Goal: Transaction & Acquisition: Subscribe to service/newsletter

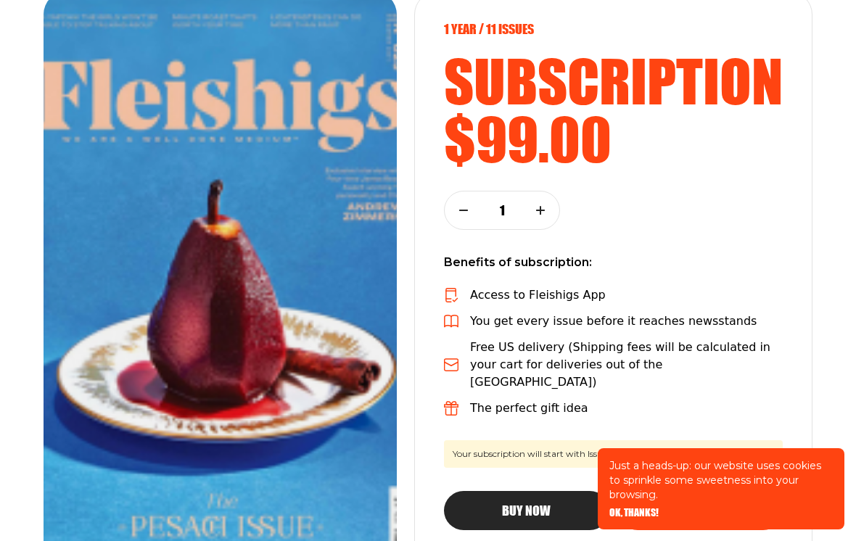
scroll to position [207, 0]
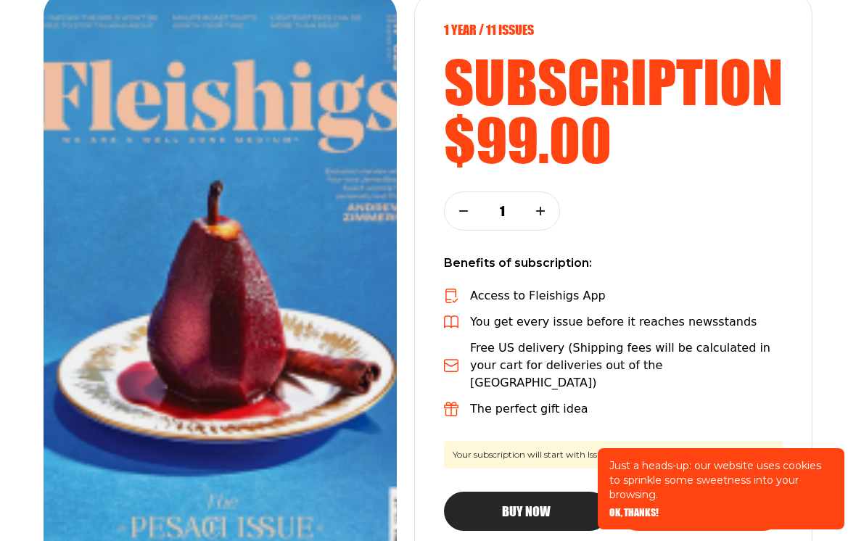
click at [850, 258] on div "1 year / 11 Issues subscription $99.00 1 Benefits of subscription: Access to Fl…" at bounding box center [428, 291] width 856 height 598
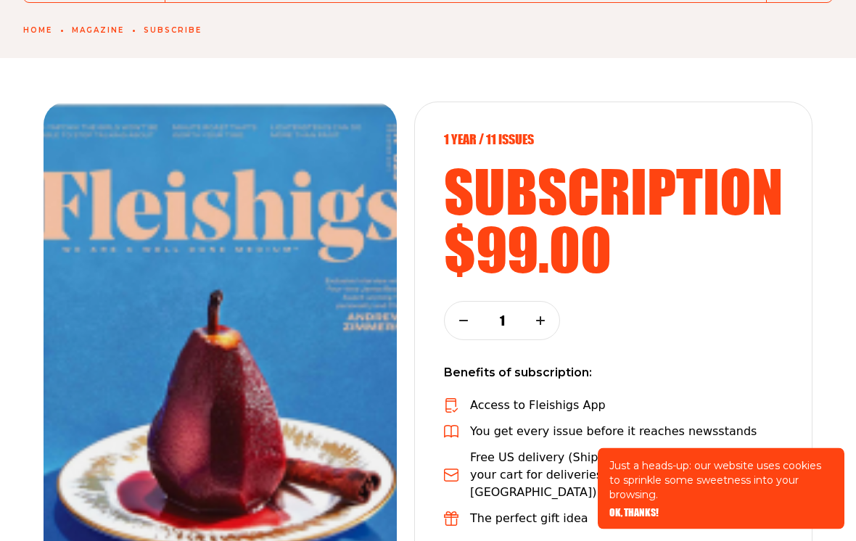
scroll to position [0, 0]
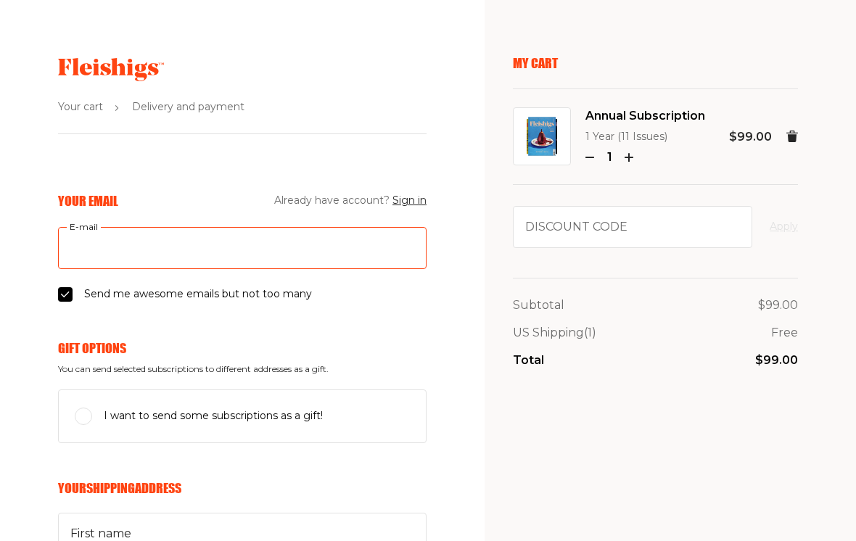
click at [202, 256] on input "E-mail" at bounding box center [242, 248] width 369 height 42
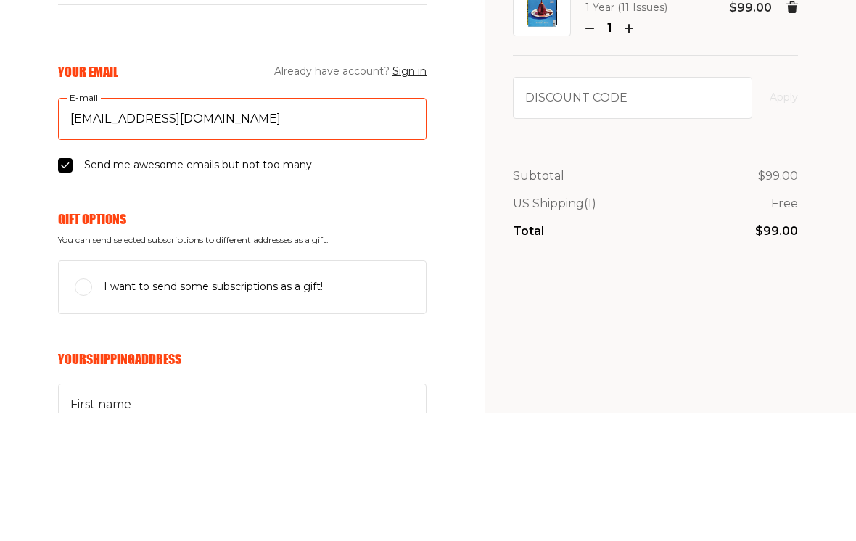
type input "judithhooper1@icloud.com"
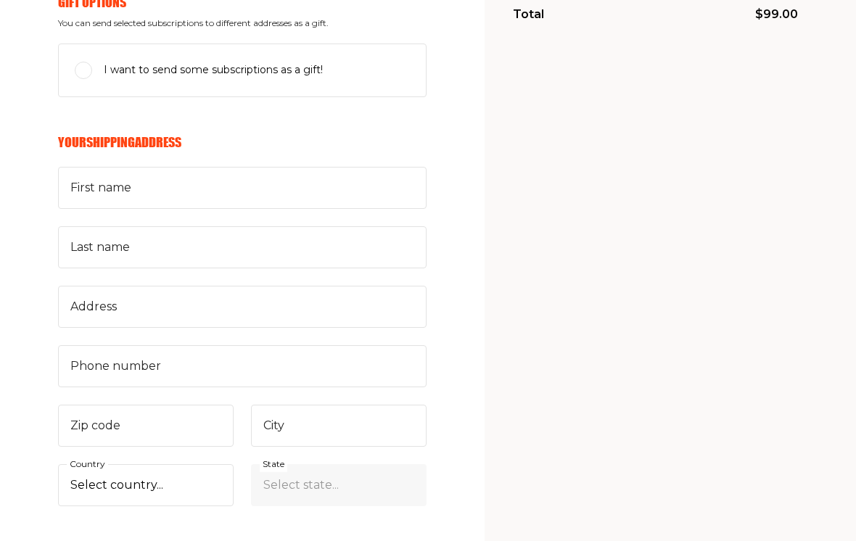
scroll to position [349, 0]
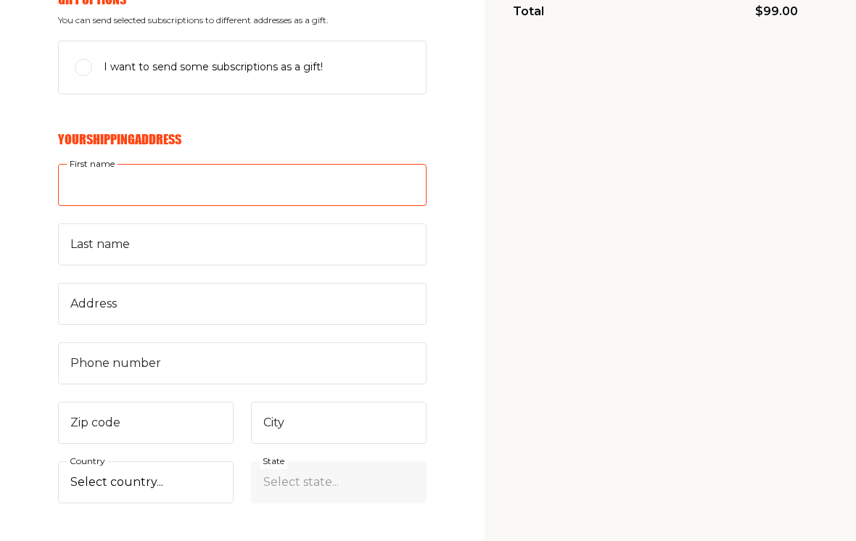
click at [382, 178] on input "First name" at bounding box center [242, 185] width 369 height 42
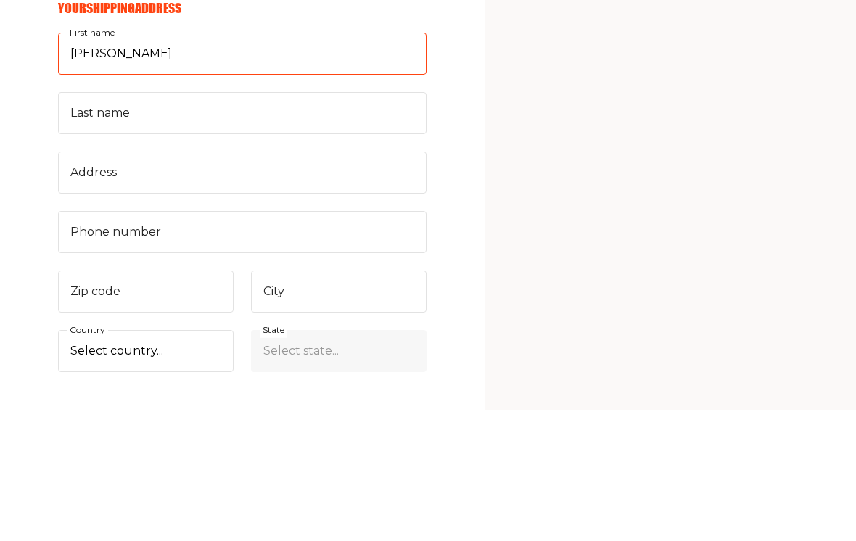
type input "Judith"
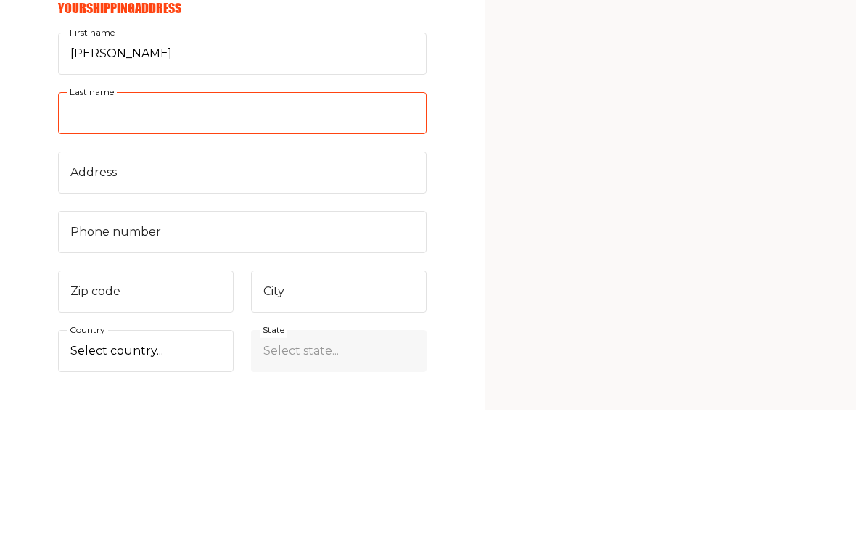
click at [336, 223] on input "Last name" at bounding box center [242, 244] width 369 height 42
type input "Hooper"
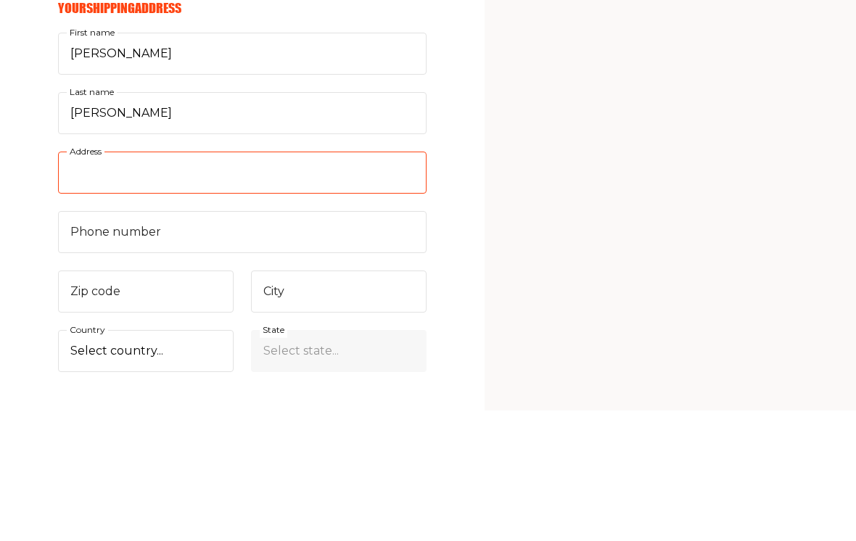
click at [337, 283] on input "Address" at bounding box center [242, 304] width 369 height 42
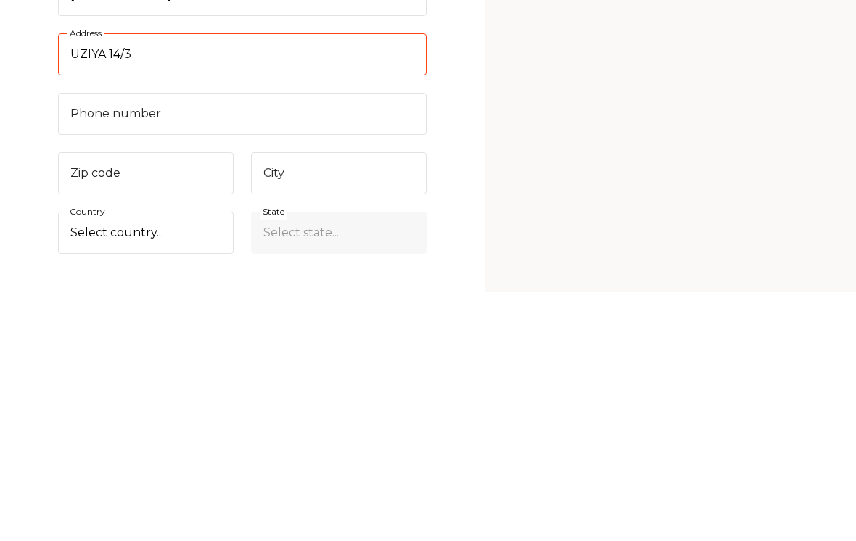
type input "UZIYA 14/3"
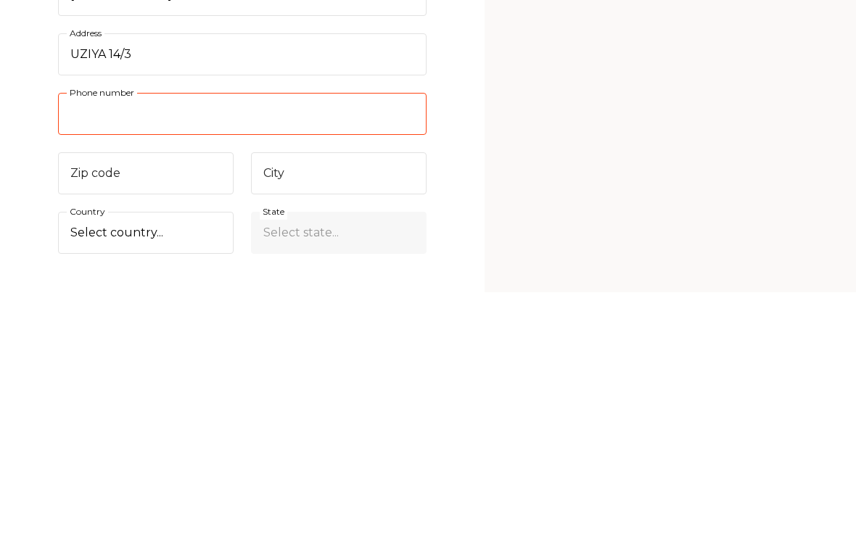
click at [325, 342] on input "Phone number" at bounding box center [242, 363] width 369 height 42
type input "9"
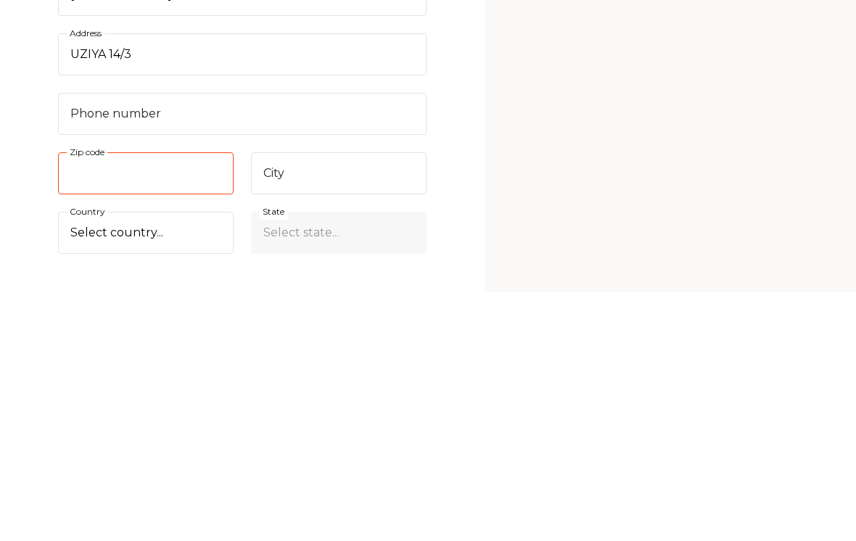
click at [200, 402] on input "Zip code" at bounding box center [146, 423] width 176 height 42
type input "9314314"
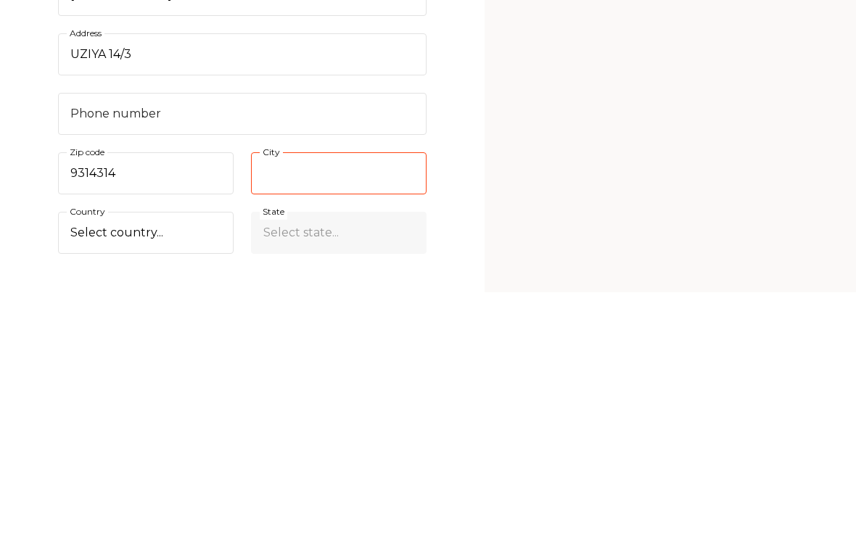
click at [369, 402] on input "City" at bounding box center [339, 423] width 176 height 42
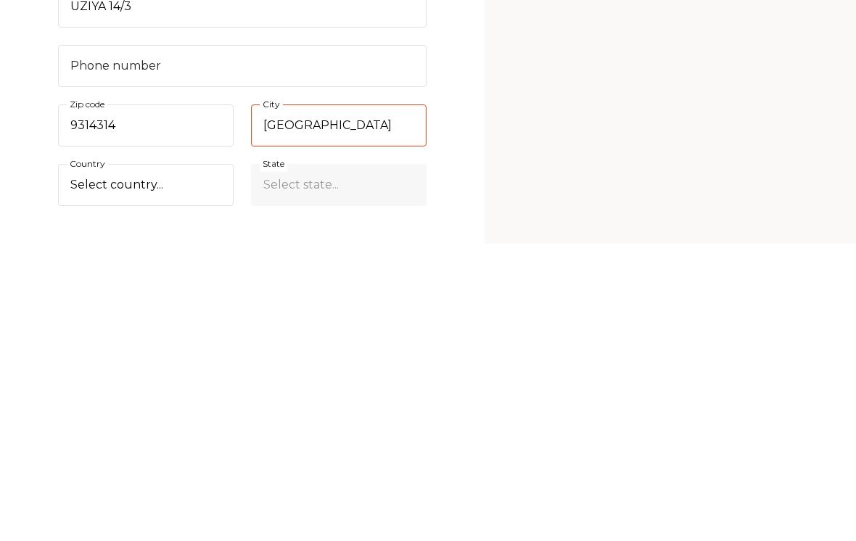
type input "Jerusalem"
click at [208, 461] on select "Select country... United States Canada (+$29/subscription) Afghanistan (+$44/su…" at bounding box center [146, 482] width 176 height 42
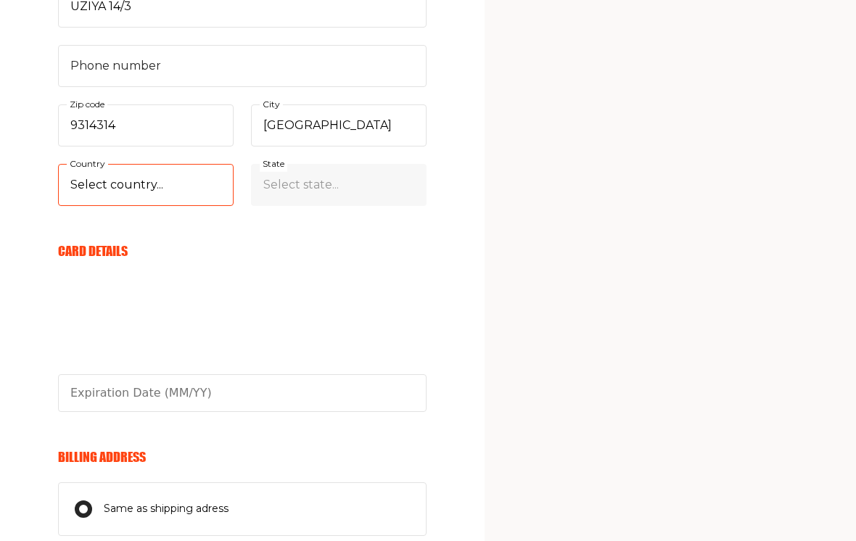
select select "IL"
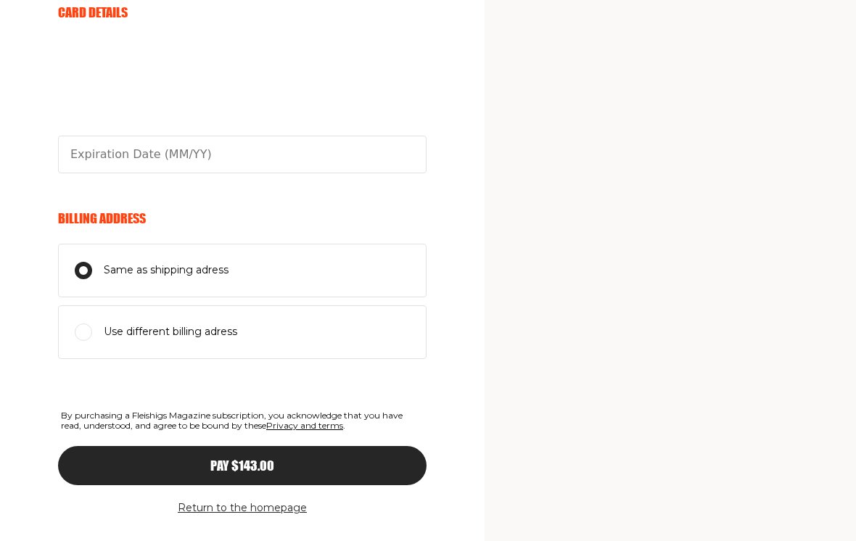
scroll to position [886, 0]
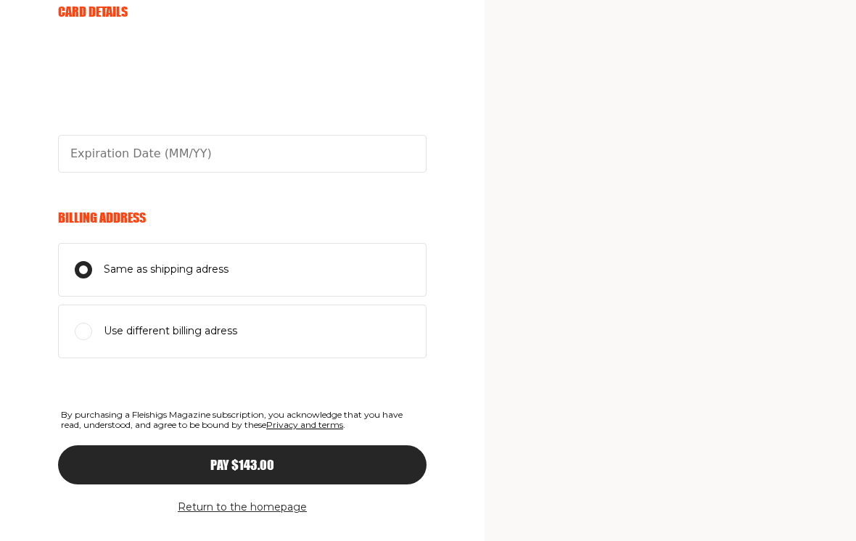
click at [89, 326] on input "Use different billing adress" at bounding box center [83, 331] width 17 height 17
radio input "true"
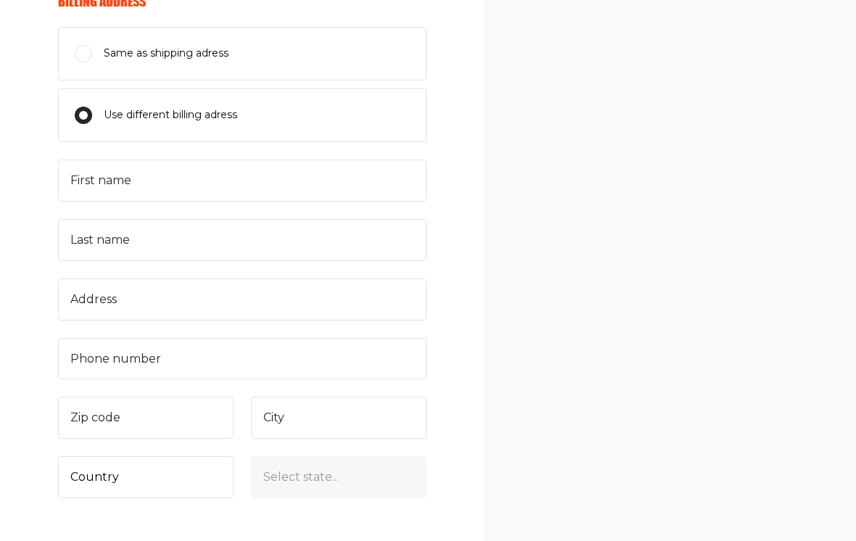
scroll to position [1104, 0]
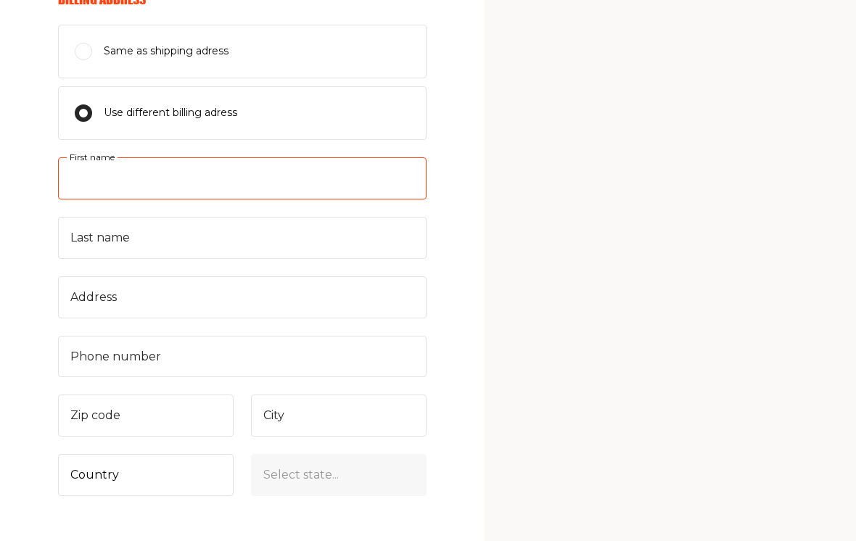
click at [262, 181] on input "First name" at bounding box center [242, 178] width 369 height 42
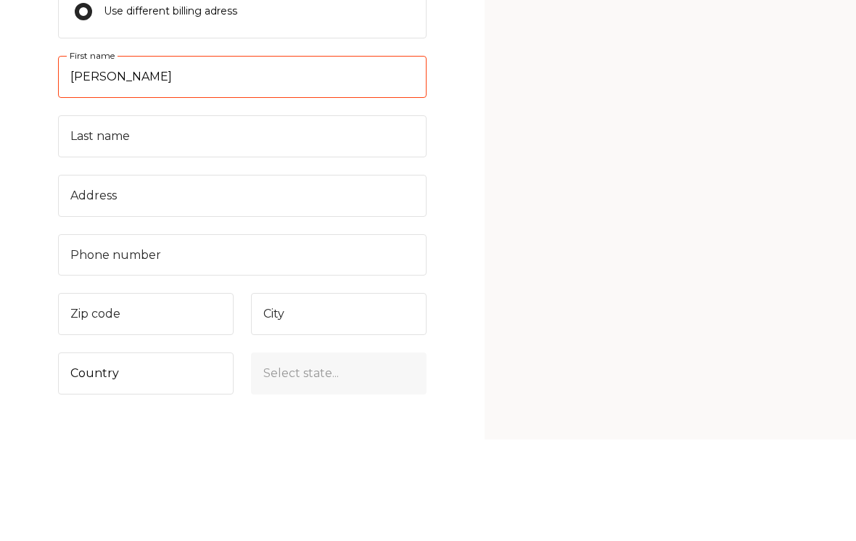
type input "Judith"
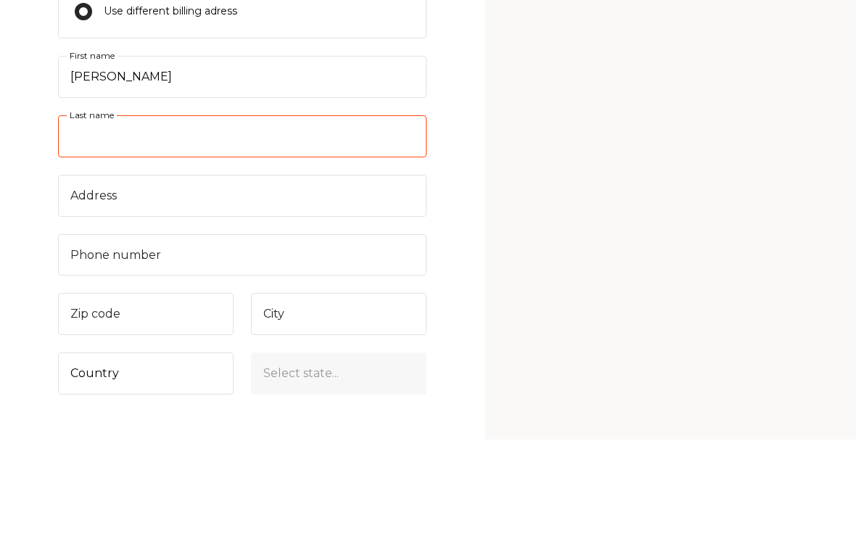
click at [113, 218] on input "Last name" at bounding box center [242, 239] width 369 height 42
type input "Hooper"
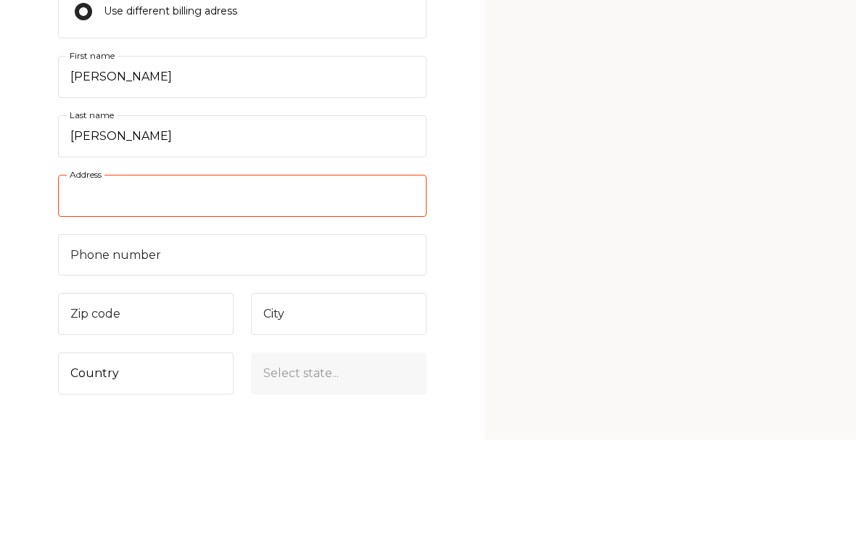
click at [387, 277] on input "Address" at bounding box center [242, 298] width 369 height 42
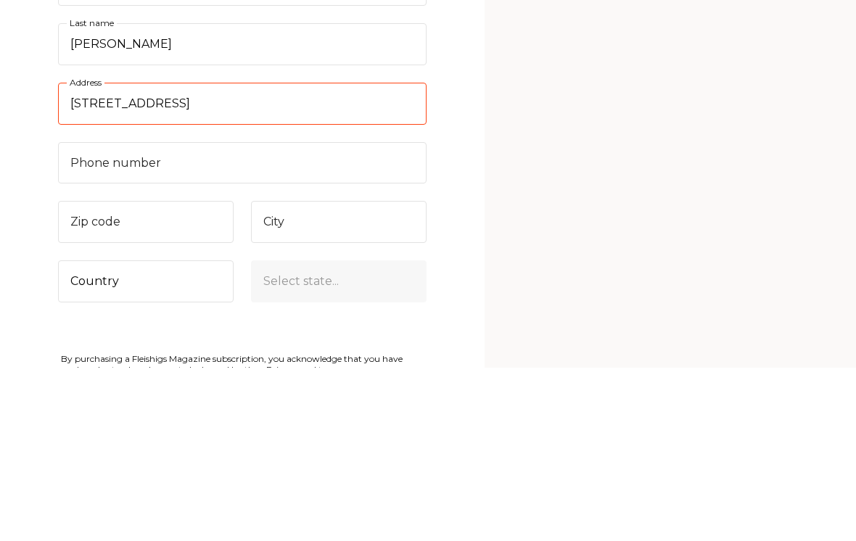
scroll to position [1125, 0]
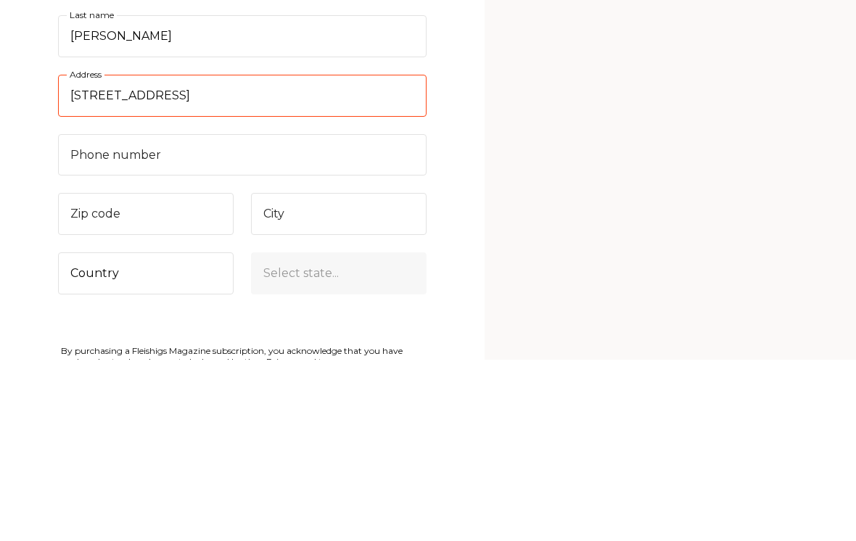
type input "544 Rutland Ave"
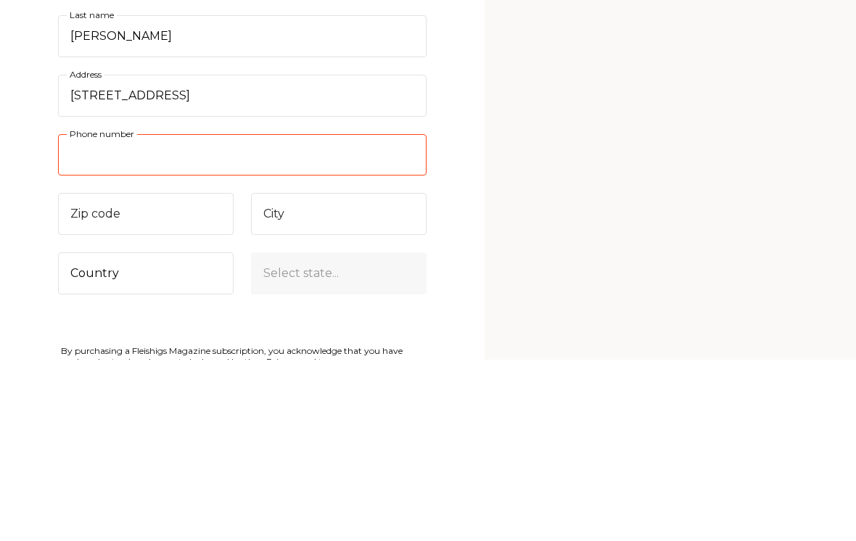
click at [104, 316] on input "Phone number" at bounding box center [242, 337] width 369 height 42
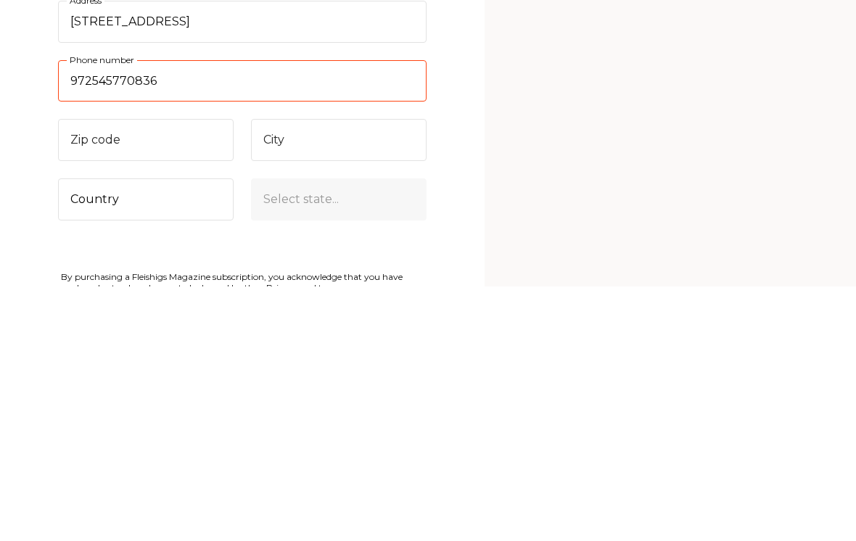
type input "972545770836"
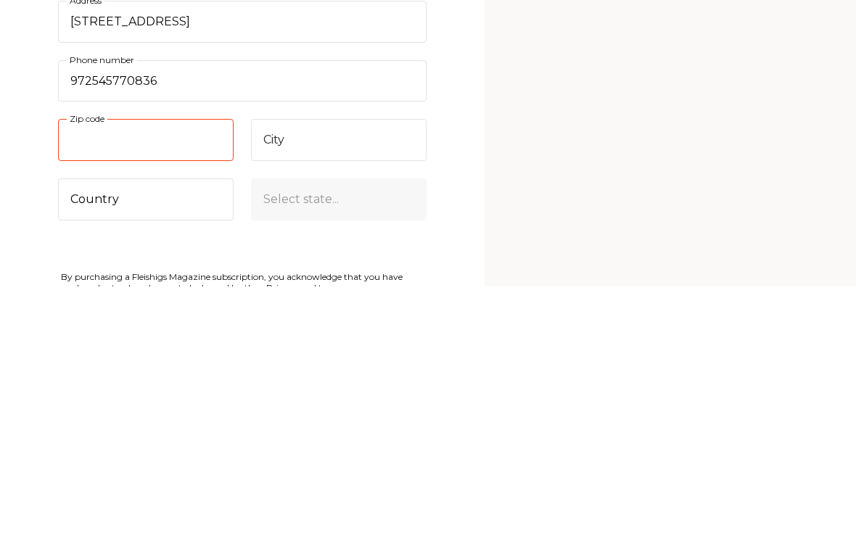
click at [87, 374] on input "Zip code" at bounding box center [146, 395] width 176 height 42
type input "O"
type input "07666"
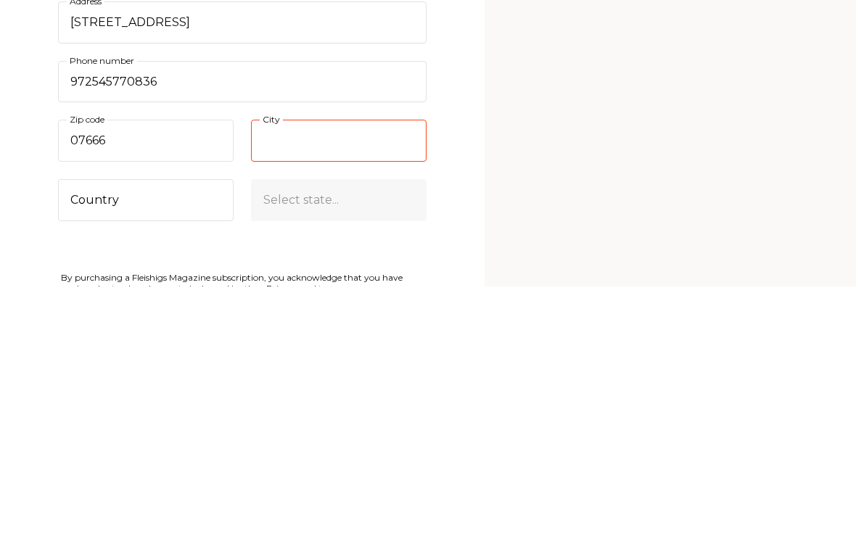
click at [356, 374] on input "City" at bounding box center [339, 395] width 176 height 42
type input "Teaneck"
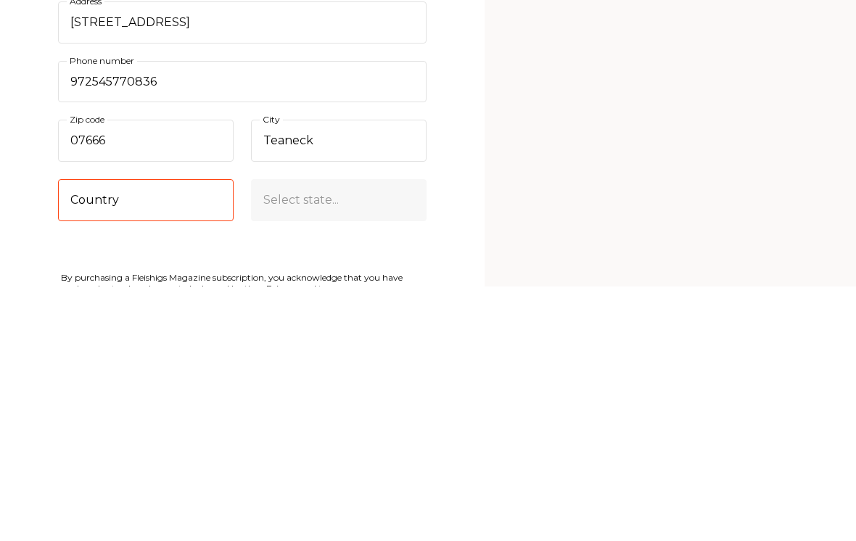
click at [102, 434] on select "Country United States Canada (+$29/subscription) Afghanistan (+$44/subscription…" at bounding box center [146, 455] width 176 height 42
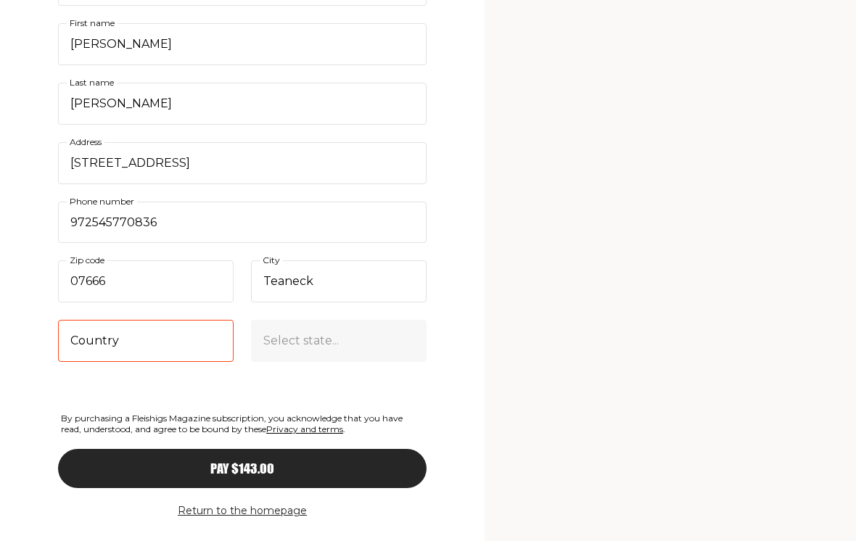
select select "US"
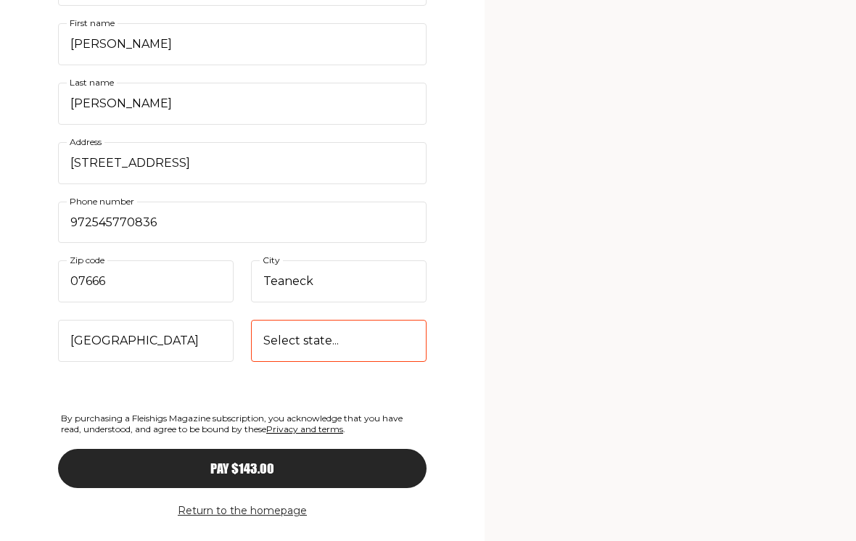
click at [394, 320] on select "Select state... Alabama Alaska American Samoa Arizona Arkansas California Color…" at bounding box center [339, 341] width 176 height 42
select select "New Jersey"
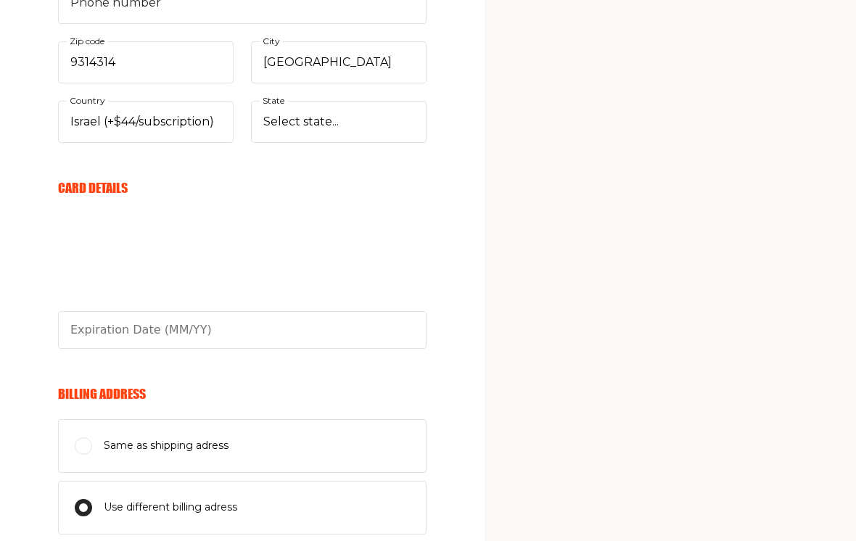
scroll to position [710, 0]
click at [369, 115] on select "Select state... Tel Aviv Northern District Central District Haifa Southern Dist…" at bounding box center [339, 122] width 176 height 42
select select "Jerusalem"
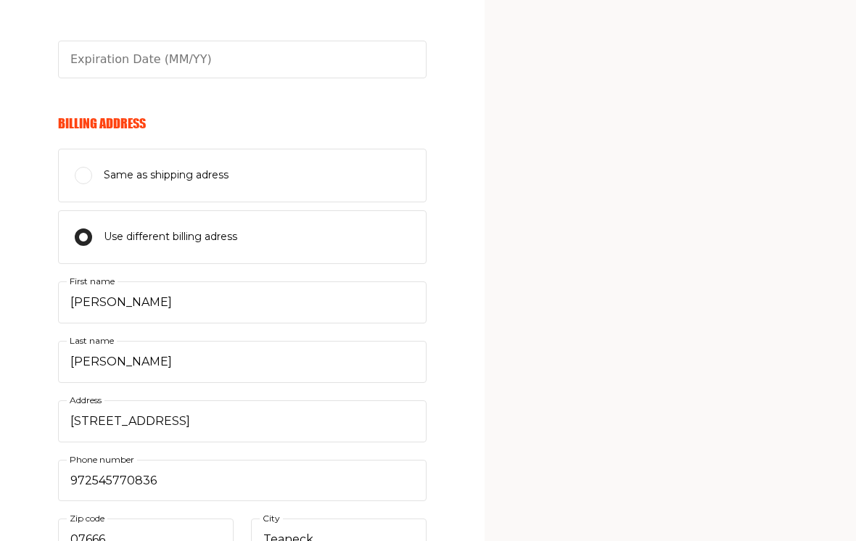
scroll to position [980, 0]
click at [90, 233] on input "Use different billing adress" at bounding box center [83, 237] width 17 height 17
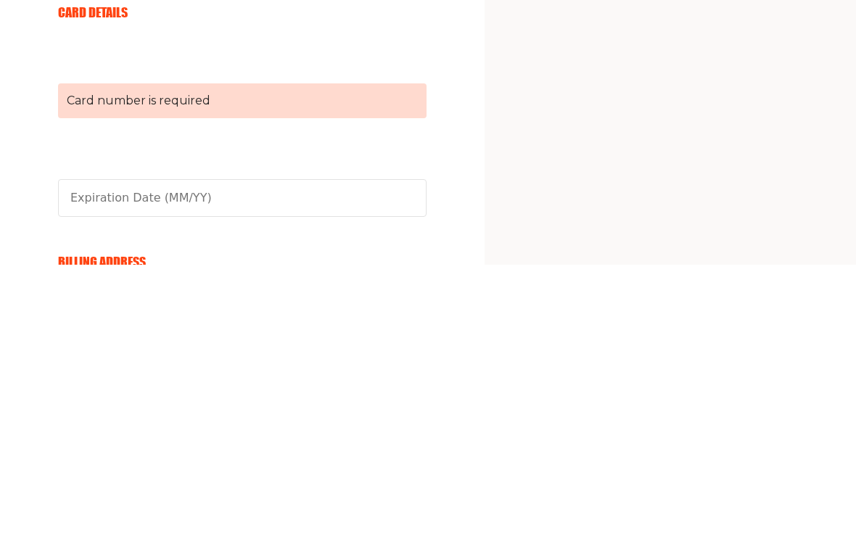
scroll to position [606, 0]
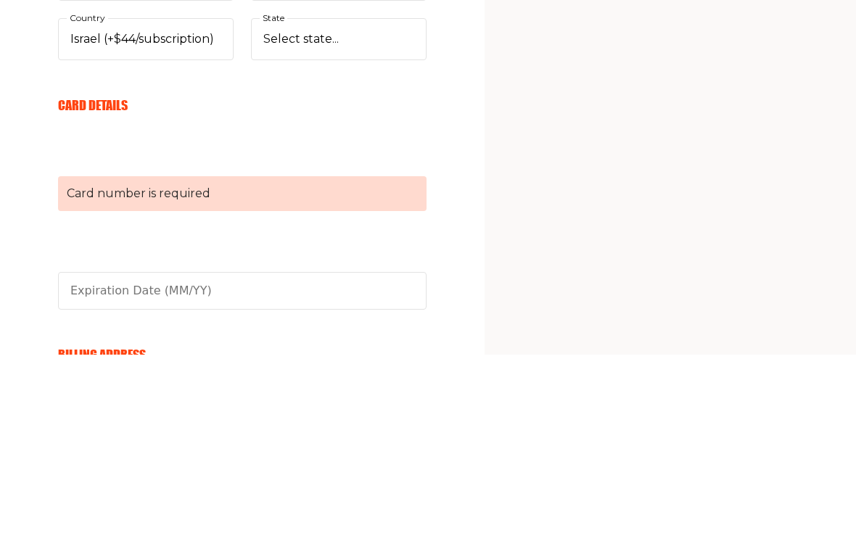
click at [843, 170] on aside "My Cart Annual Subscription 1 Year (11 Issues) 1 $99.00 Discount code Apply Sub…" at bounding box center [670, 324] width 371 height 1860
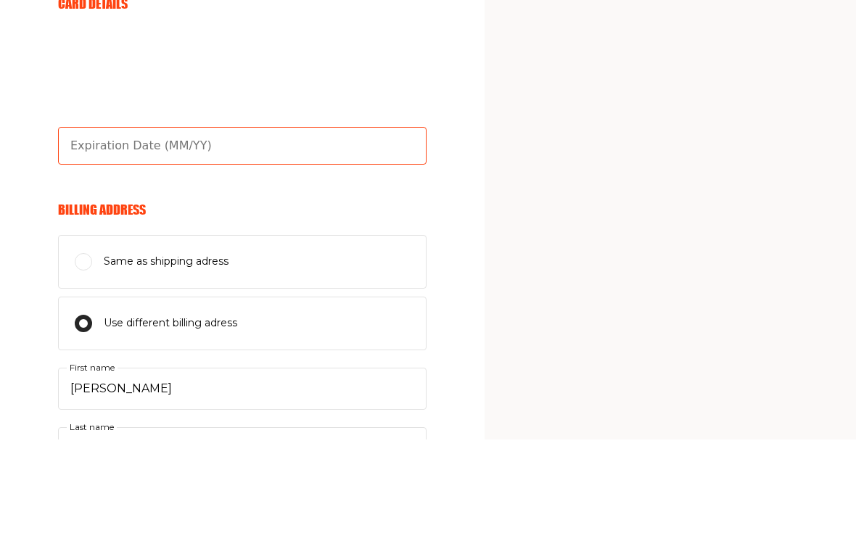
click at [290, 229] on input "text" at bounding box center [242, 248] width 369 height 38
type input "06/28"
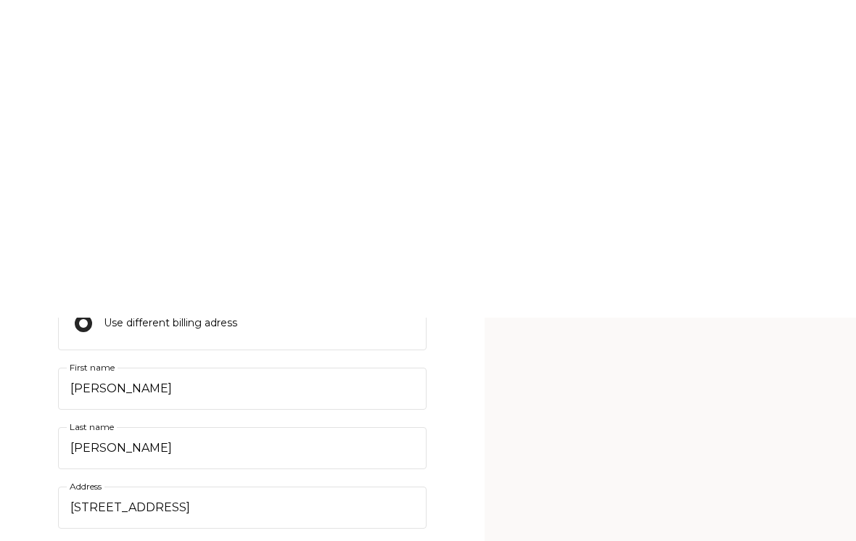
scroll to position [1261, 0]
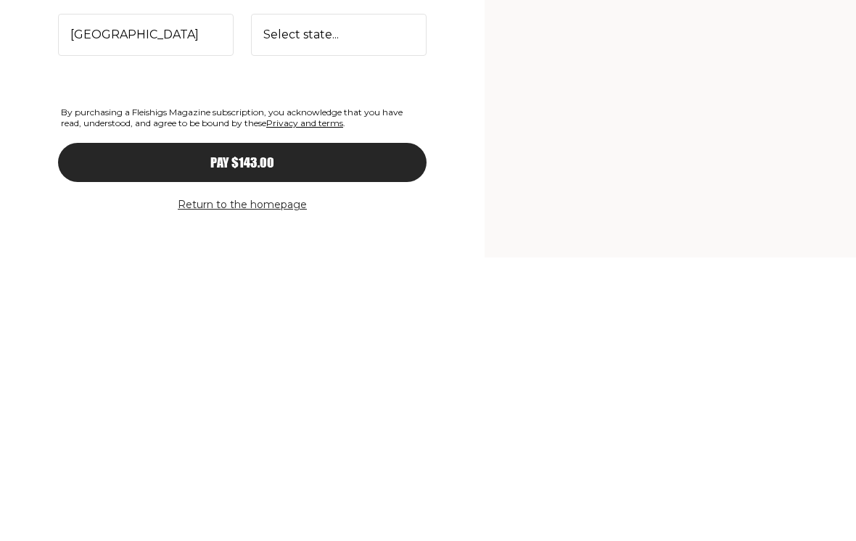
click at [301, 440] on div "Pay $143.00" at bounding box center [242, 446] width 311 height 13
click at [315, 427] on button "Pay $143.00" at bounding box center [242, 446] width 369 height 39
click at [274, 440] on span "Pay $143.00" at bounding box center [242, 446] width 64 height 13
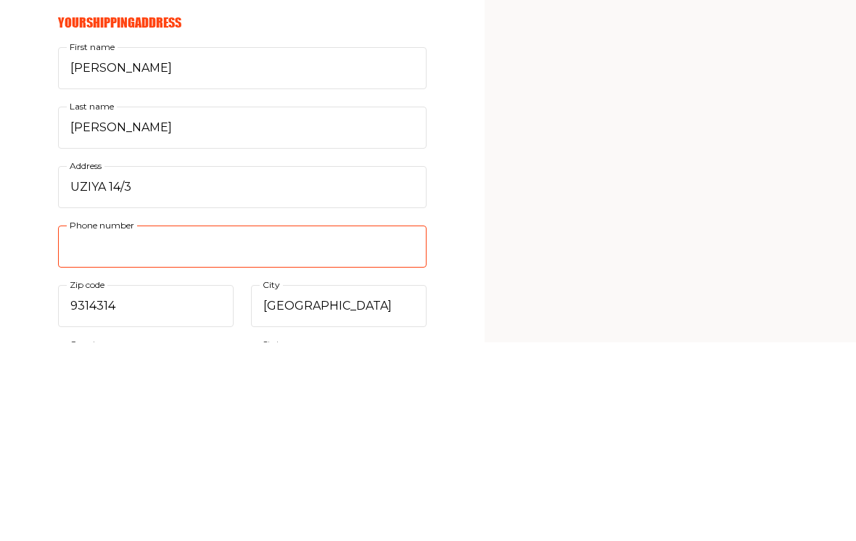
scroll to position [268, 0]
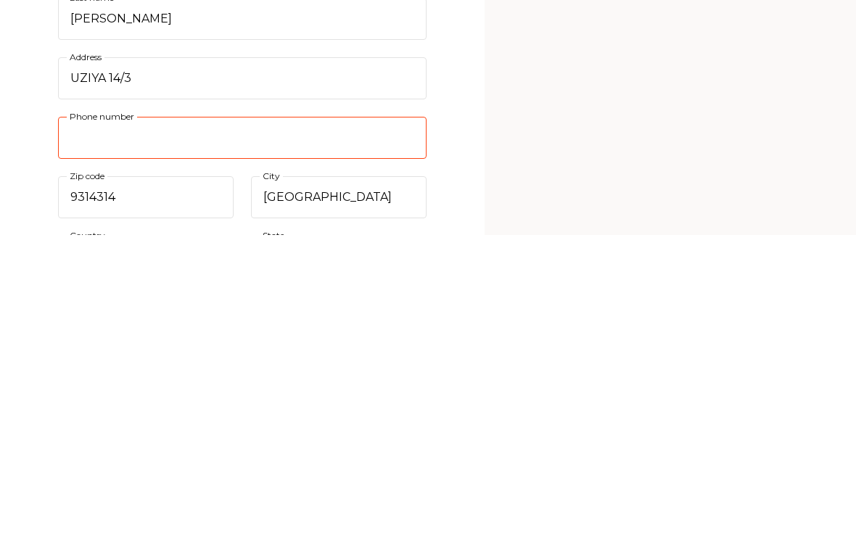
click at [385, 423] on input "Phone number" at bounding box center [242, 444] width 369 height 42
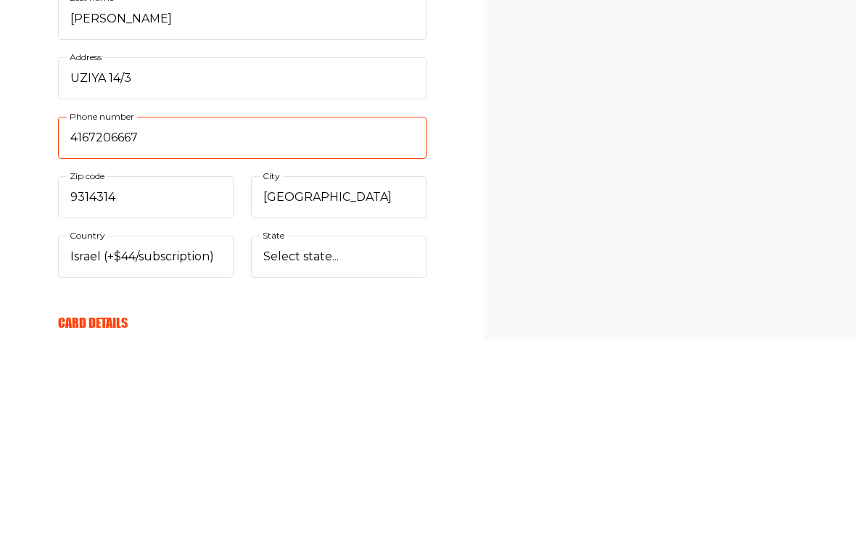
scroll to position [374, 0]
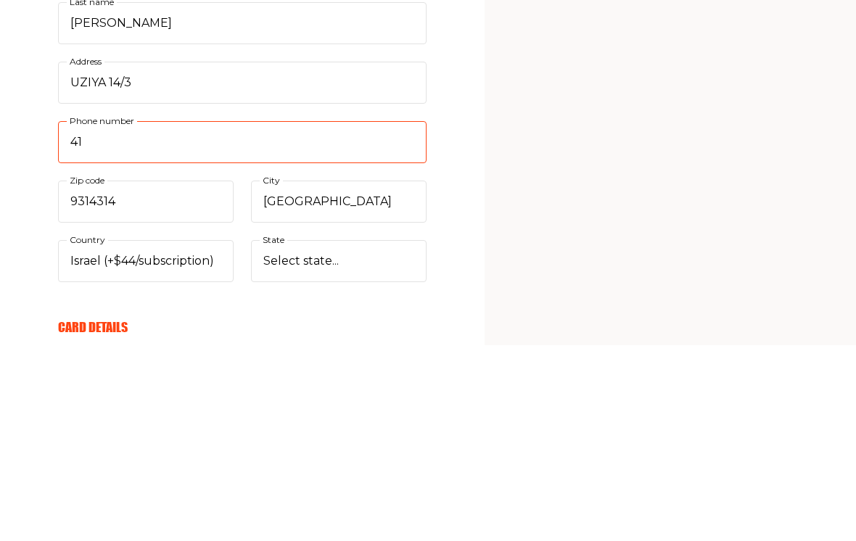
type input "4"
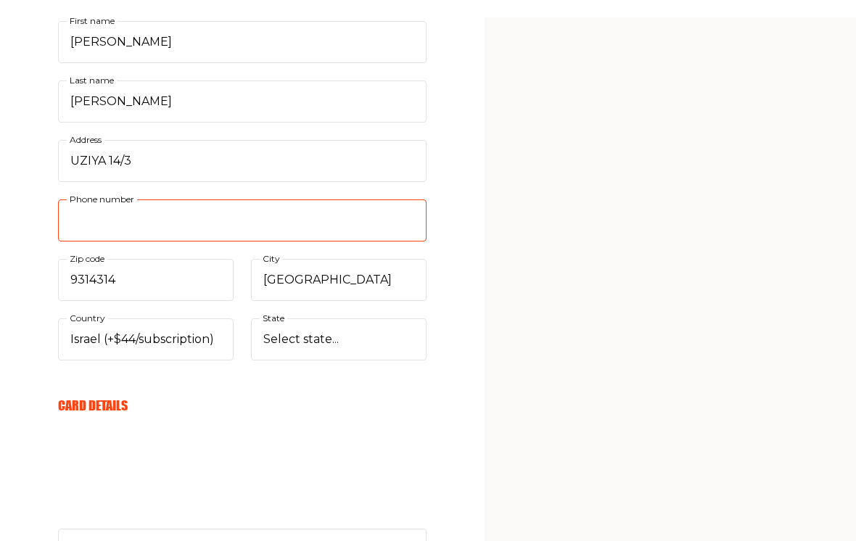
scroll to position [491, 0]
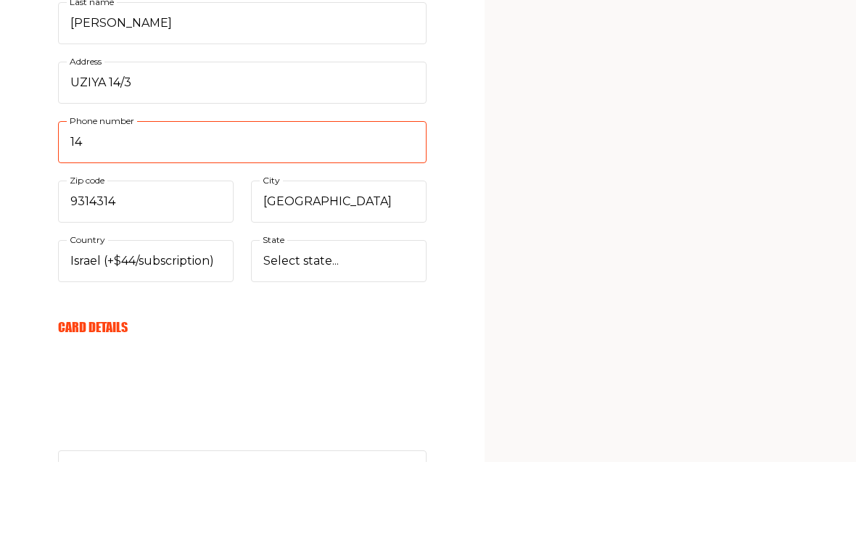
type input "1"
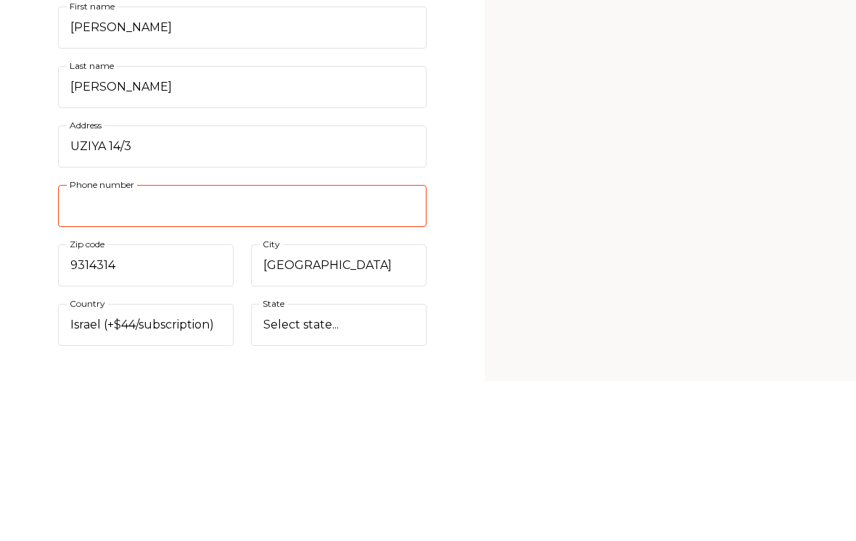
scroll to position [347, 0]
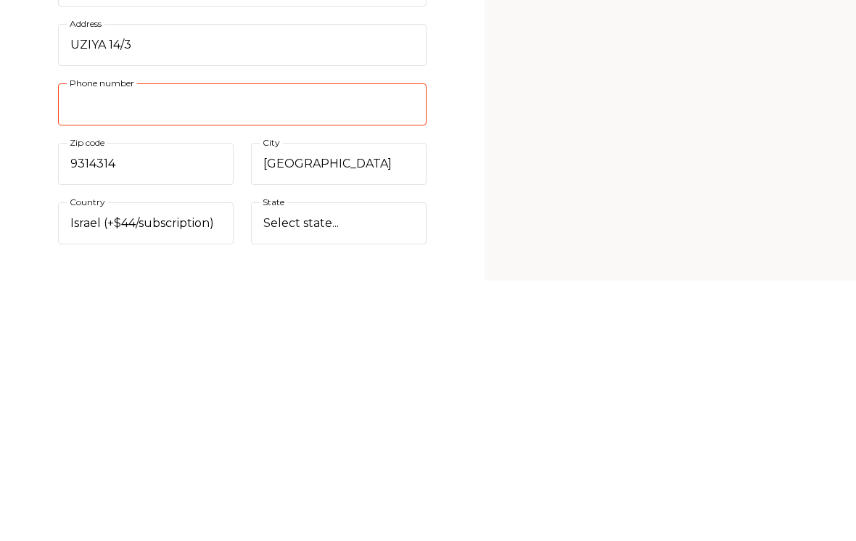
type input "1"
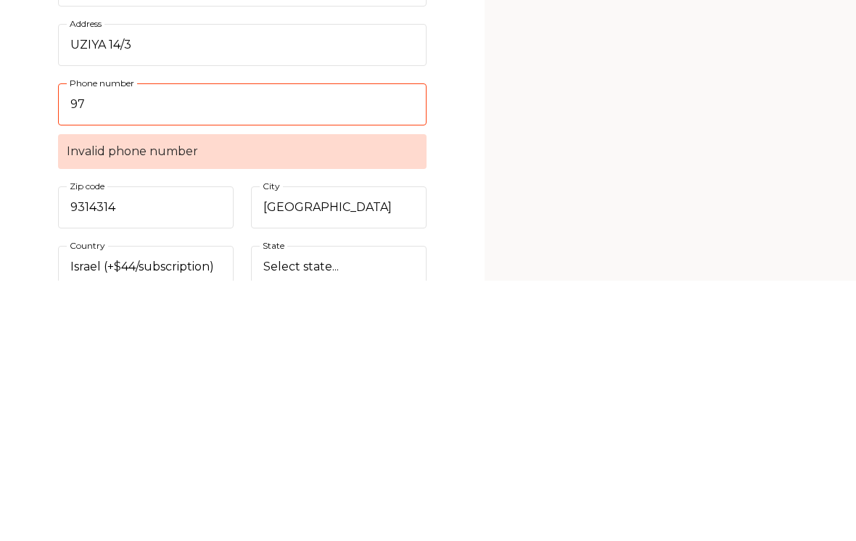
type input "9"
type input "4"
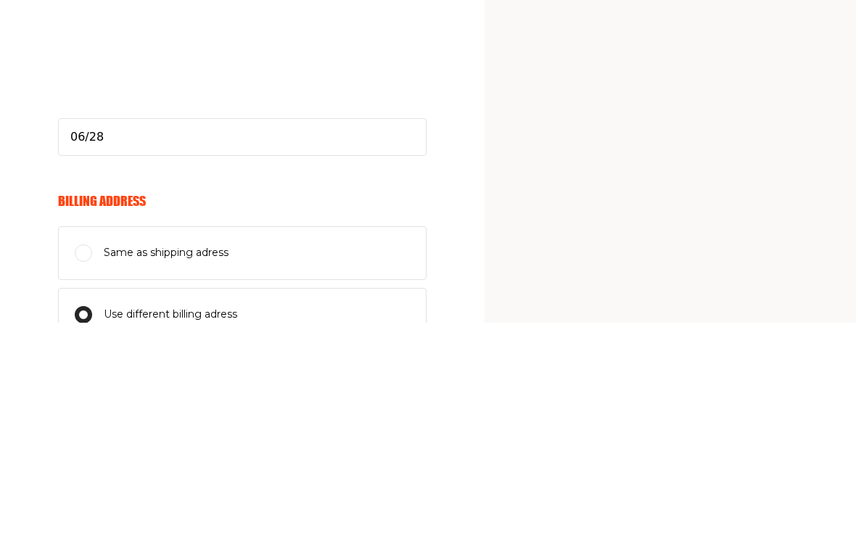
scroll to position [694, 0]
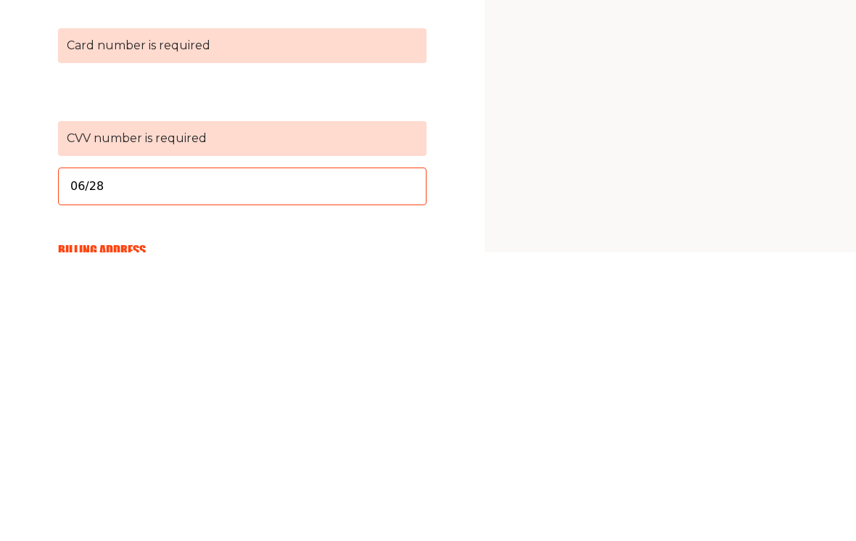
click at [227, 457] on input "06/28" at bounding box center [242, 476] width 369 height 38
type input "0"
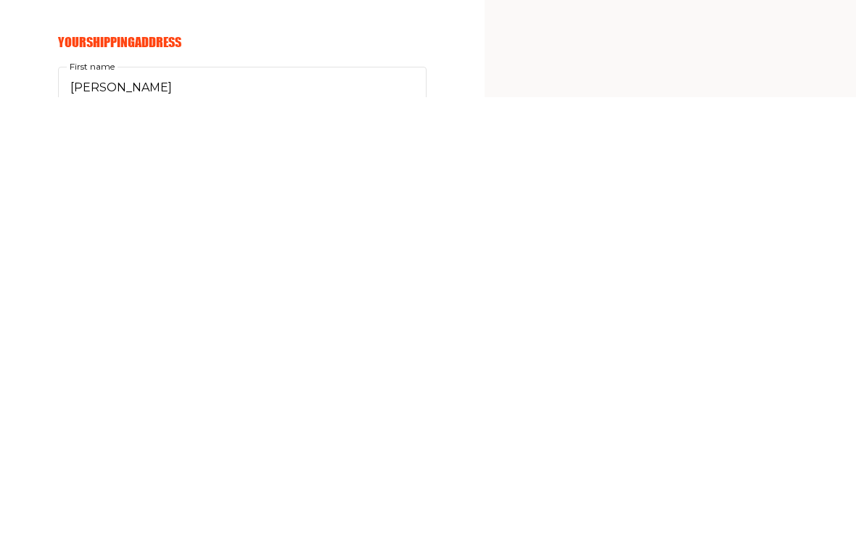
scroll to position [0, 0]
